Goal: Obtain resource: Download file/media

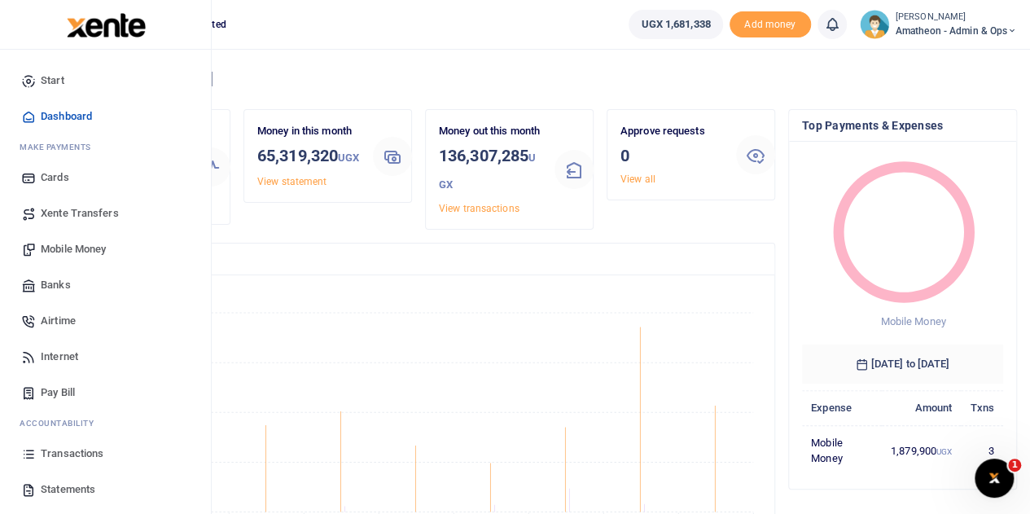
click at [54, 452] on span "Transactions" at bounding box center [72, 453] width 63 height 16
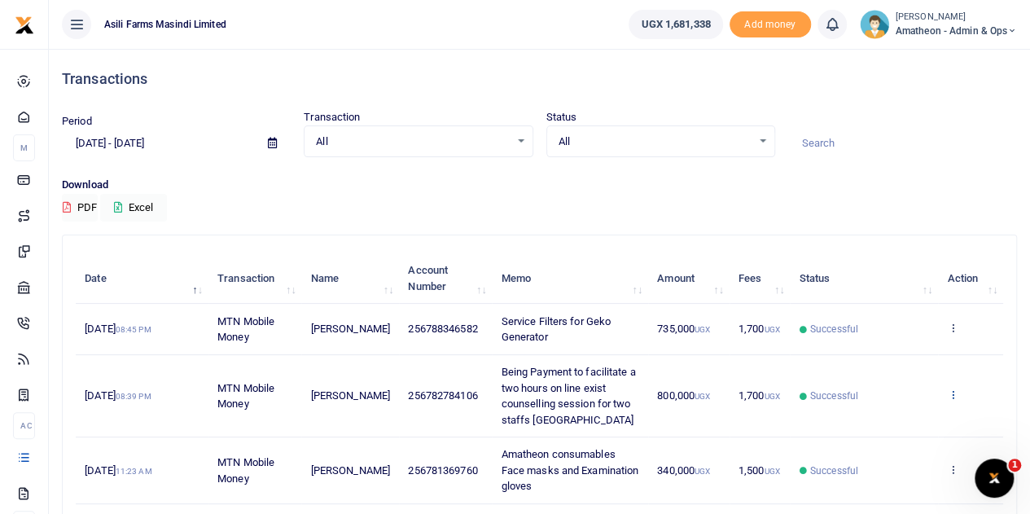
click at [952, 391] on icon at bounding box center [952, 393] width 11 height 11
click at [880, 414] on link "View details" at bounding box center [893, 421] width 129 height 23
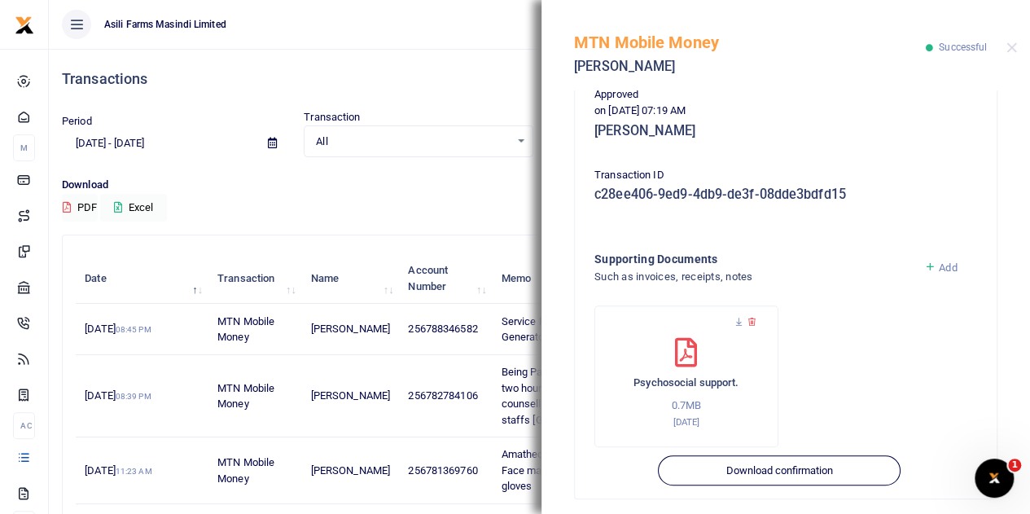
scroll to position [436, 0]
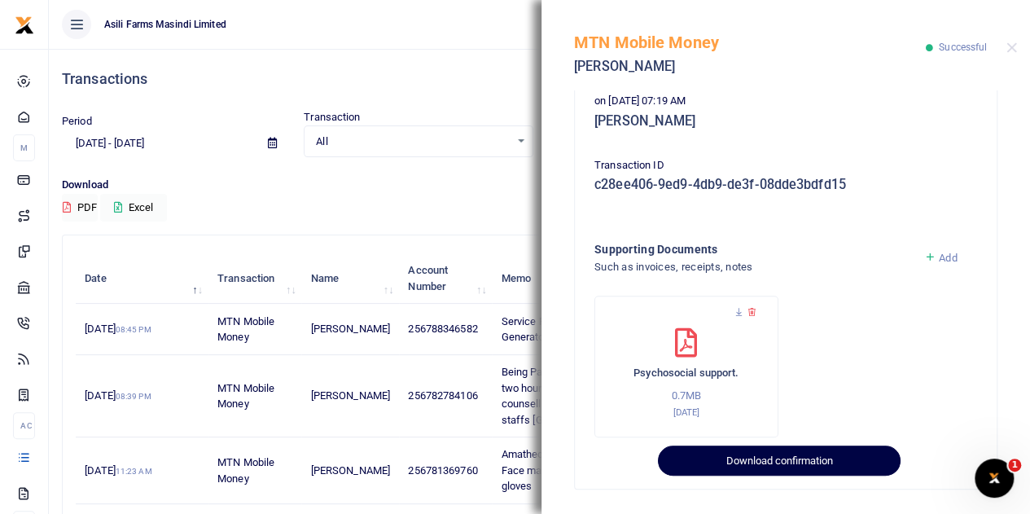
click at [761, 462] on button "Download confirmation" at bounding box center [779, 460] width 242 height 31
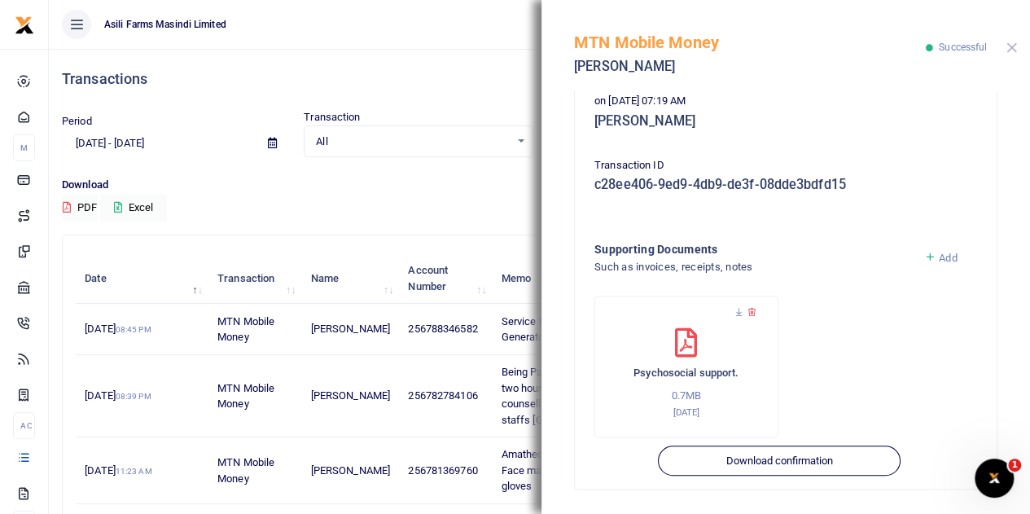
click at [1012, 44] on button "Close" at bounding box center [1011, 47] width 11 height 11
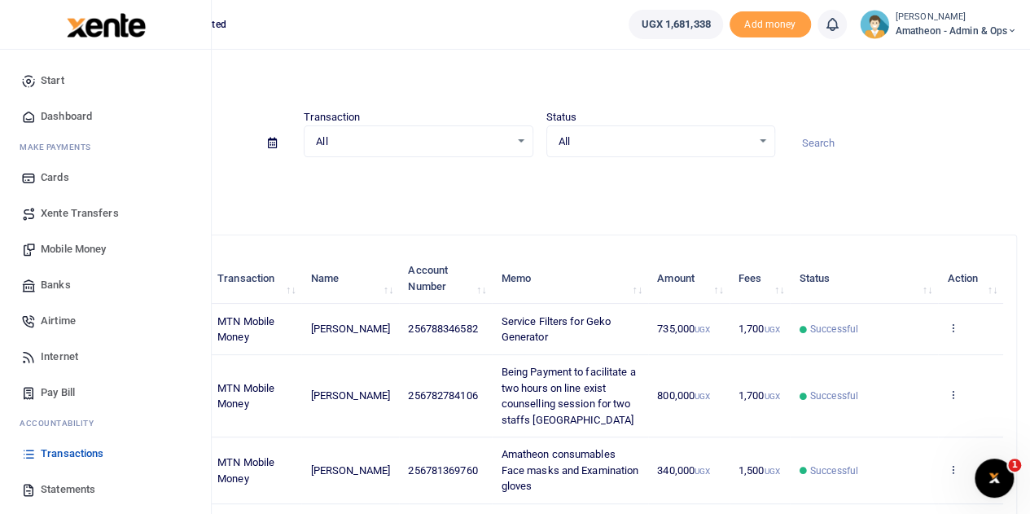
click at [24, 484] on icon at bounding box center [28, 489] width 15 height 15
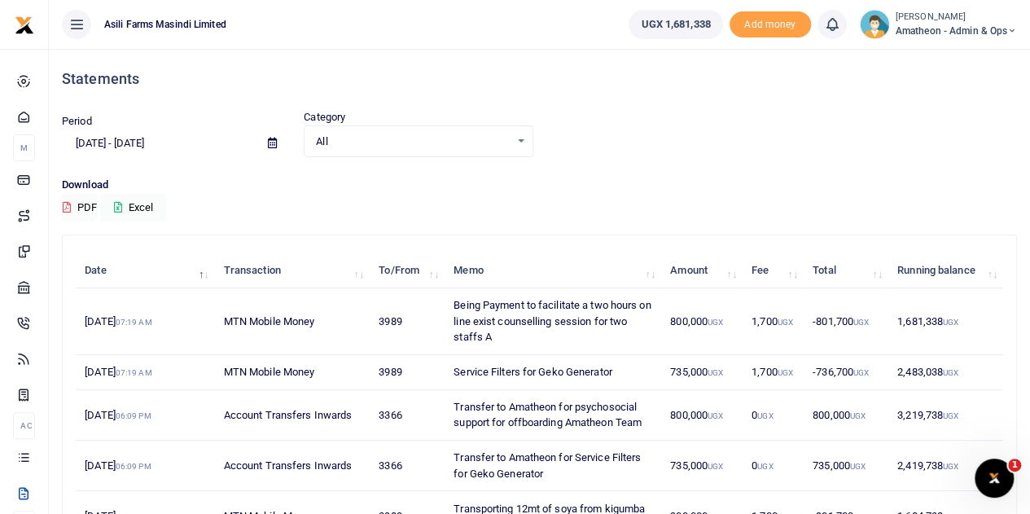
click at [271, 141] on icon at bounding box center [272, 143] width 9 height 11
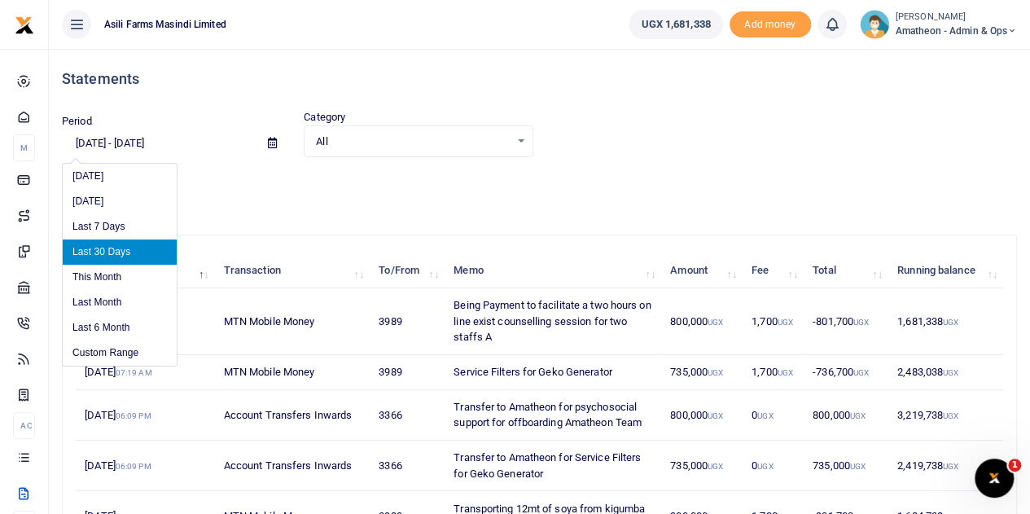
click at [111, 248] on li "Last 30 Days" at bounding box center [120, 251] width 114 height 25
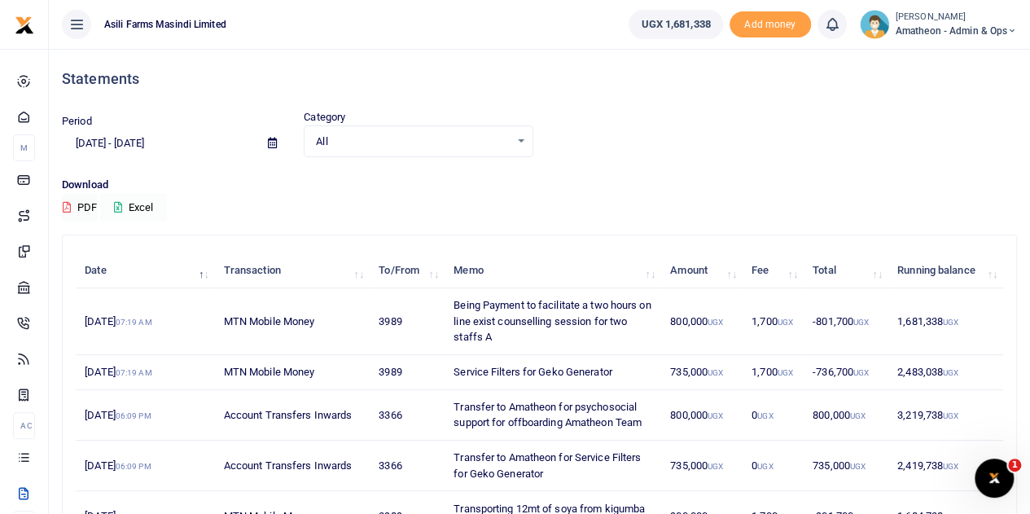
click at [125, 206] on button "Excel" at bounding box center [133, 208] width 67 height 28
